Goal: Task Accomplishment & Management: Use online tool/utility

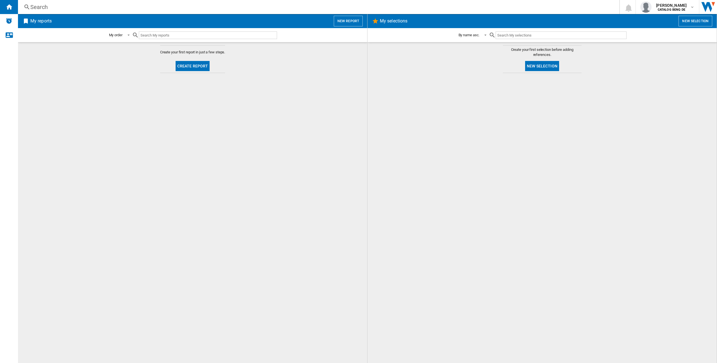
click at [343, 20] on button "New report" at bounding box center [348, 21] width 29 height 11
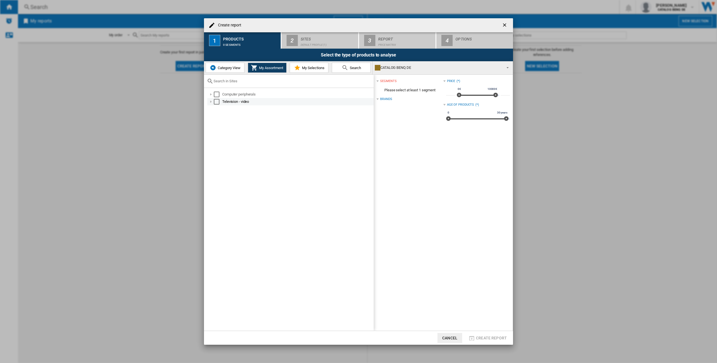
click at [211, 102] on div at bounding box center [211, 102] width 6 height 6
click at [215, 111] on div at bounding box center [217, 109] width 6 height 6
click at [229, 123] on div "Select" at bounding box center [229, 124] width 6 height 6
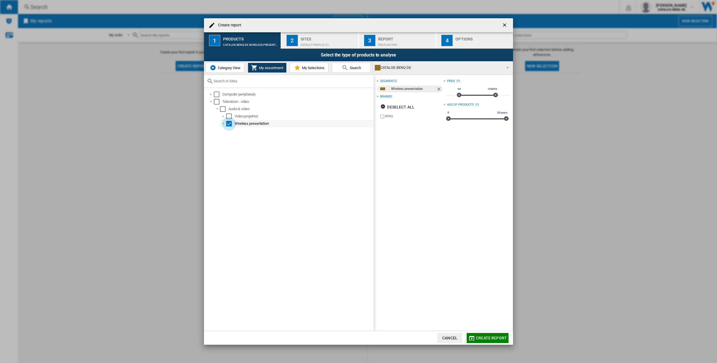
click at [228, 125] on div "Select" at bounding box center [229, 124] width 6 height 6
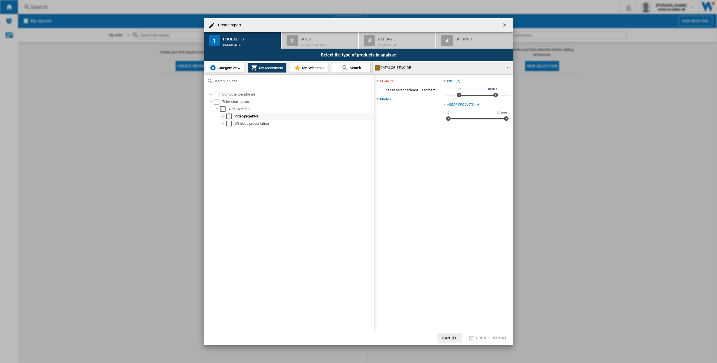
click at [229, 116] on div "Select" at bounding box center [229, 117] width 6 height 6
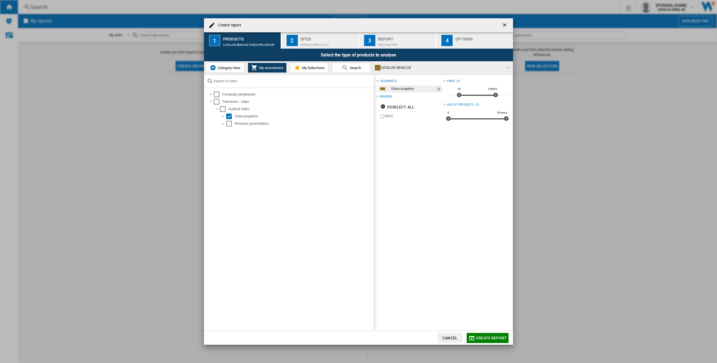
click at [316, 69] on span "My Selections" at bounding box center [313, 68] width 24 height 4
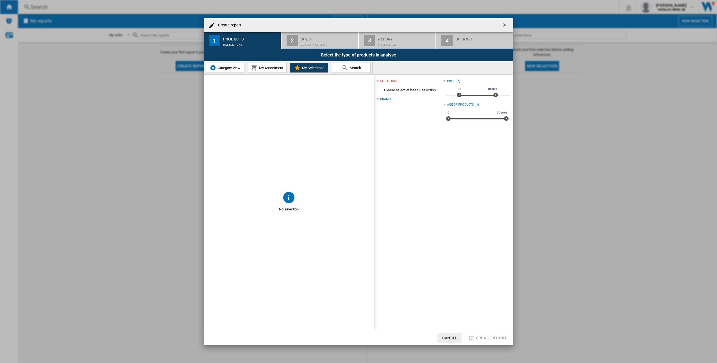
click at [276, 69] on span "My Assortment" at bounding box center [271, 68] width 26 height 4
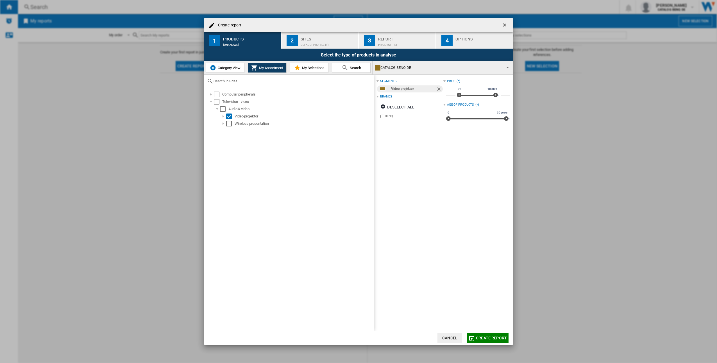
click at [336, 42] on div "Default profile (1)" at bounding box center [328, 43] width 55 height 6
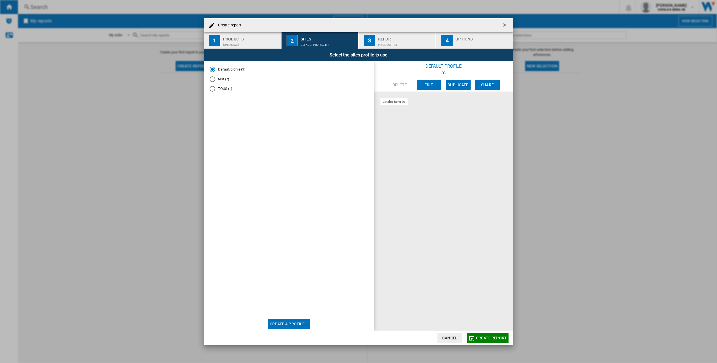
click at [224, 79] on md-radio-button "test (7)" at bounding box center [289, 78] width 159 height 5
click at [429, 88] on button "Edit" at bounding box center [429, 85] width 25 height 10
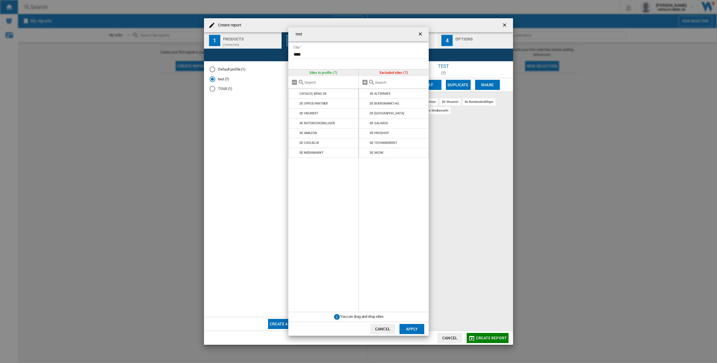
click at [404, 83] on input "text" at bounding box center [400, 82] width 51 height 4
type input "B"
click at [365, 81] on md-icon at bounding box center [365, 82] width 7 height 7
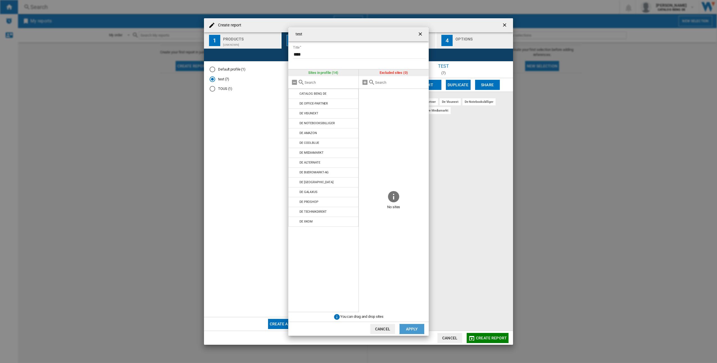
click at [409, 327] on button "Apply" at bounding box center [412, 329] width 25 height 10
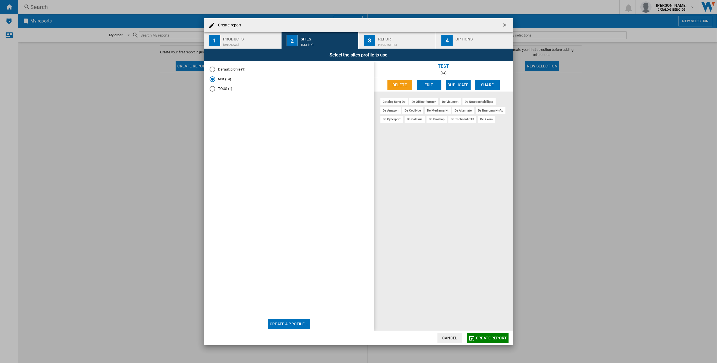
click at [416, 36] on div "Report" at bounding box center [405, 38] width 55 height 6
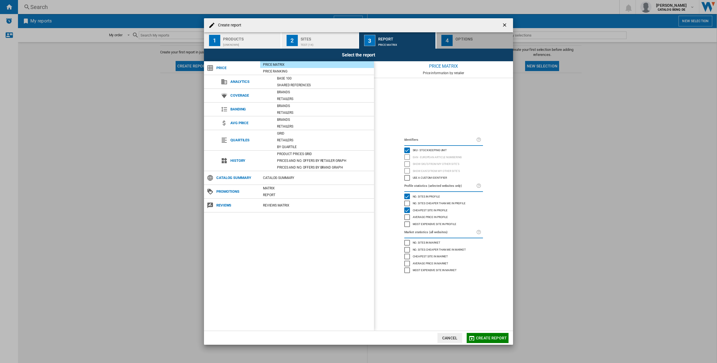
click at [493, 37] on div "Options" at bounding box center [483, 38] width 55 height 6
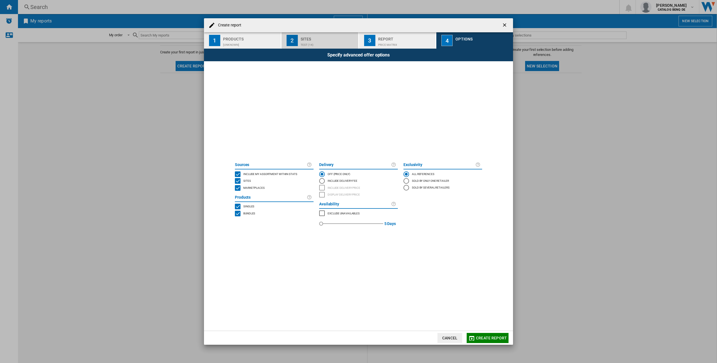
click at [335, 42] on div "test (14)" at bounding box center [328, 43] width 55 height 6
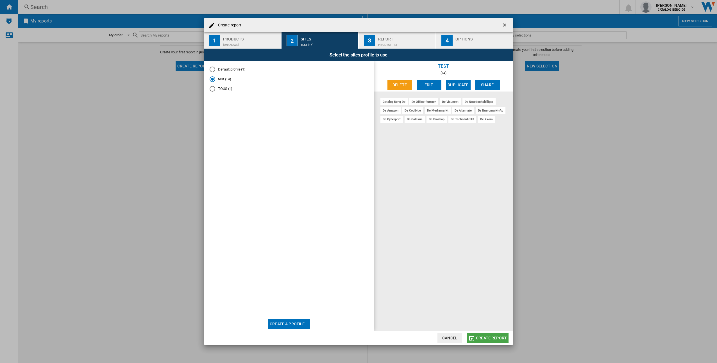
click at [490, 338] on span "Create report" at bounding box center [491, 338] width 31 height 4
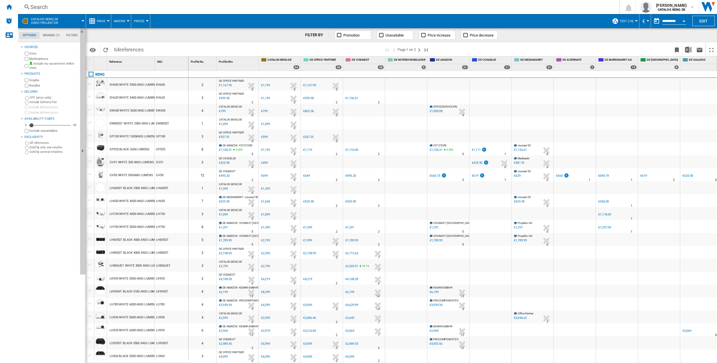
click at [135, 173] on div "GV50 WHITE 500ANSI LUMENS" at bounding box center [132, 175] width 44 height 13
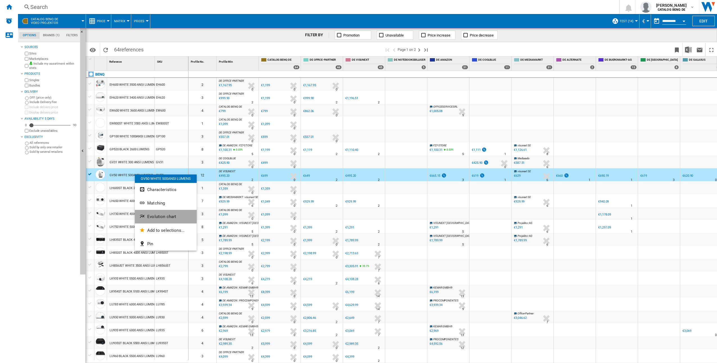
click at [171, 215] on span "Evolution chart" at bounding box center [161, 216] width 29 height 5
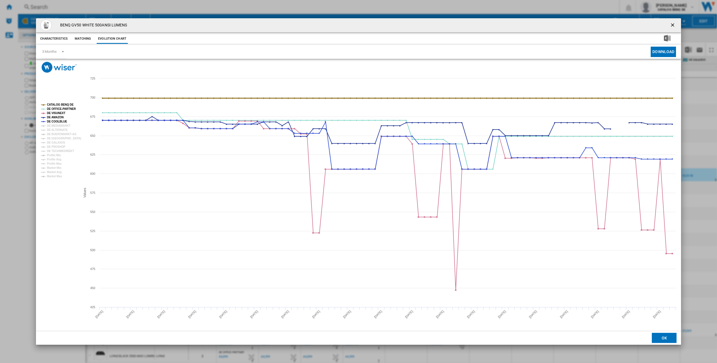
click at [65, 103] on tspan "CATALOG BENQ DE" at bounding box center [60, 104] width 27 height 3
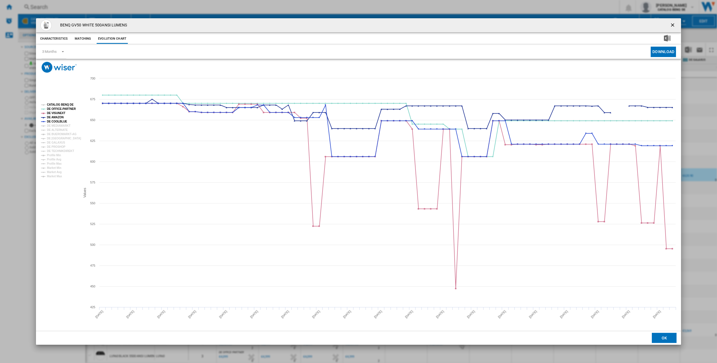
click at [69, 104] on tspan "CATALOG BENQ DE" at bounding box center [60, 104] width 27 height 3
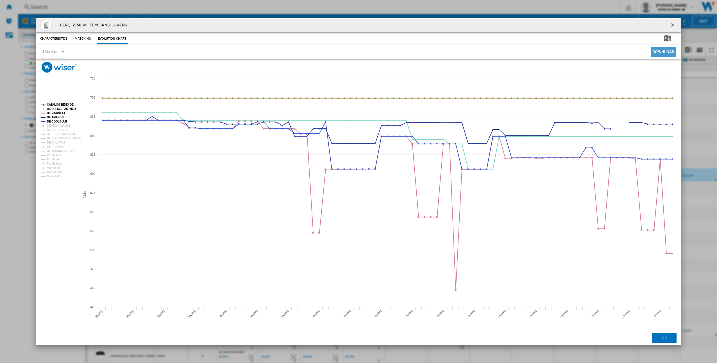
click at [668, 53] on button "Download" at bounding box center [663, 52] width 25 height 10
